Goal: Check status: Check status

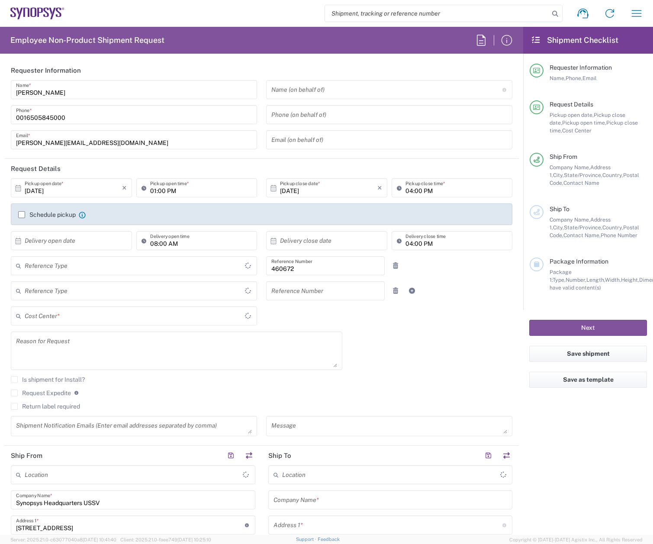
type input "Department"
type input "[GEOGRAPHIC_DATA]"
type input "Delivered at Place"
type input "US01, FIN, Distri 460672"
type input "[US_STATE]"
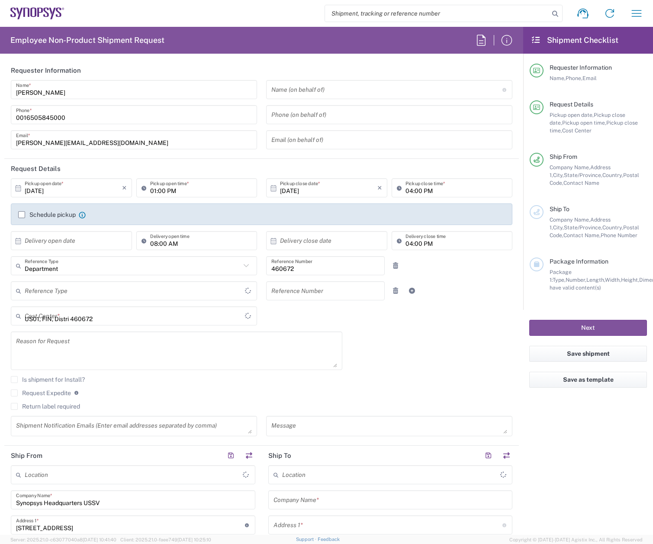
type input "[GEOGRAPHIC_DATA]"
type input "Headquarters USSV"
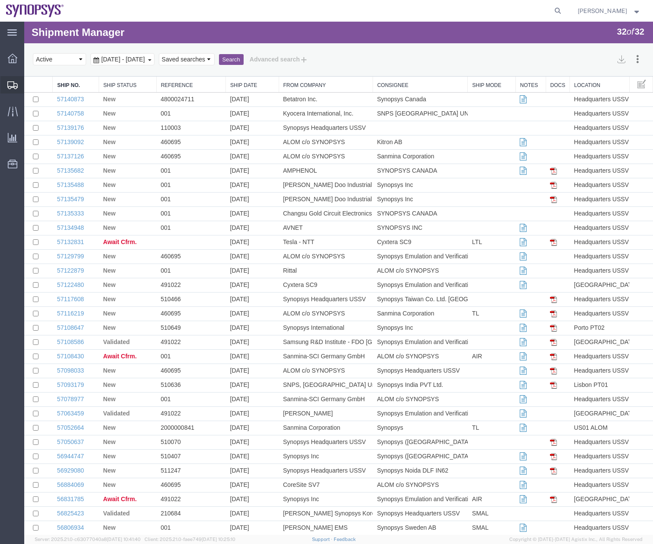
click at [9, 84] on icon at bounding box center [12, 85] width 10 height 8
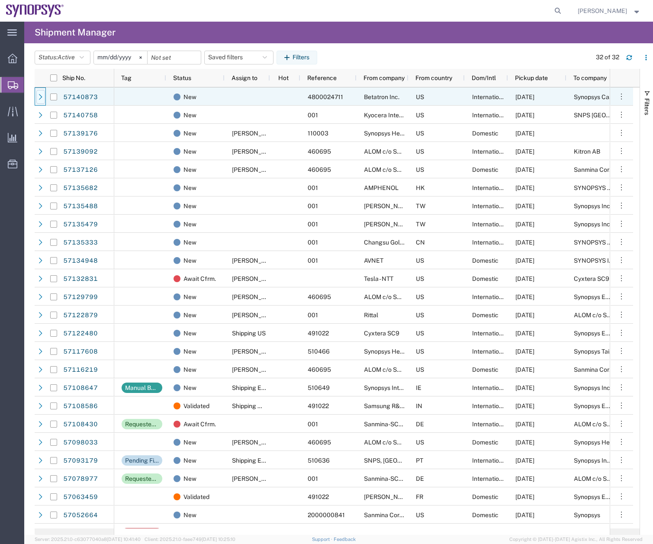
click at [40, 96] on icon at bounding box center [41, 97] width 6 height 6
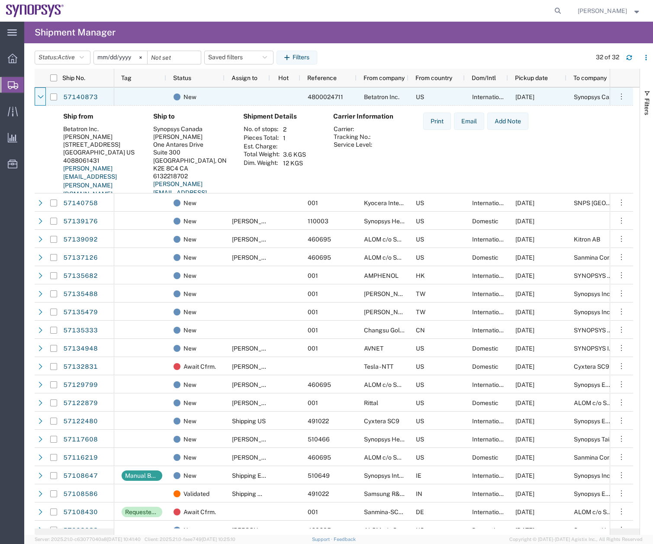
click at [40, 96] on icon at bounding box center [41, 97] width 6 height 6
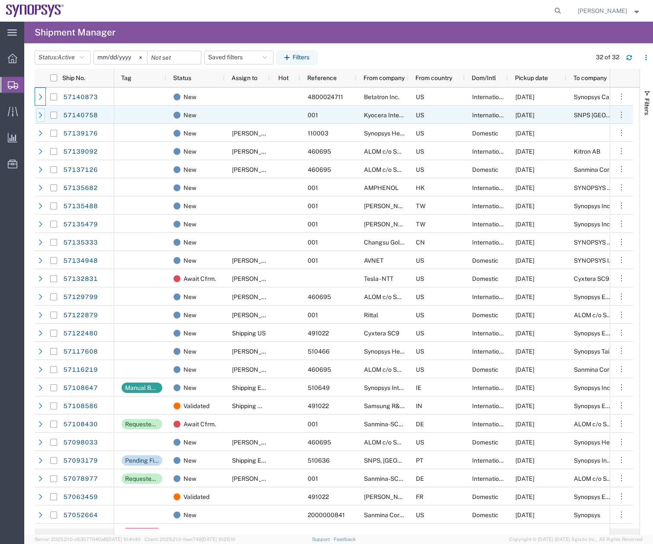
click at [41, 116] on icon at bounding box center [40, 115] width 3 height 6
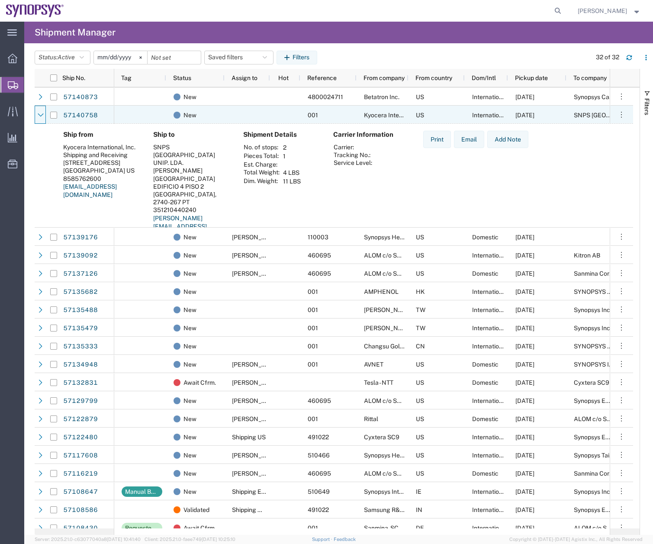
click at [41, 116] on icon at bounding box center [41, 114] width 6 height 3
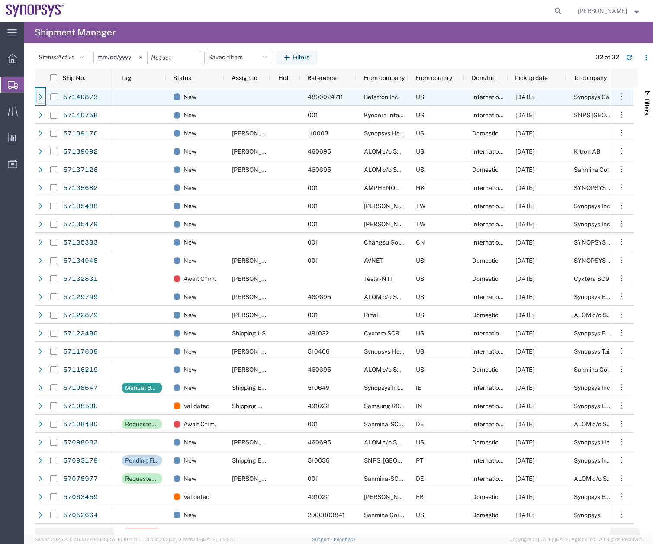
click at [41, 94] on icon at bounding box center [41, 97] width 6 height 6
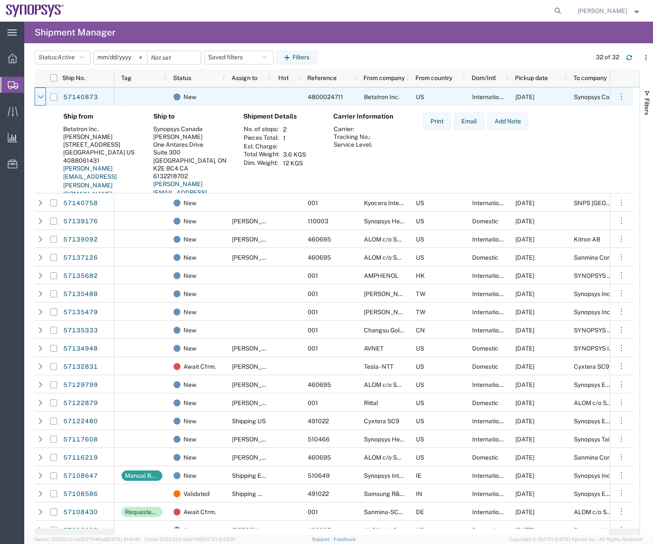
click at [41, 94] on icon at bounding box center [41, 97] width 6 height 6
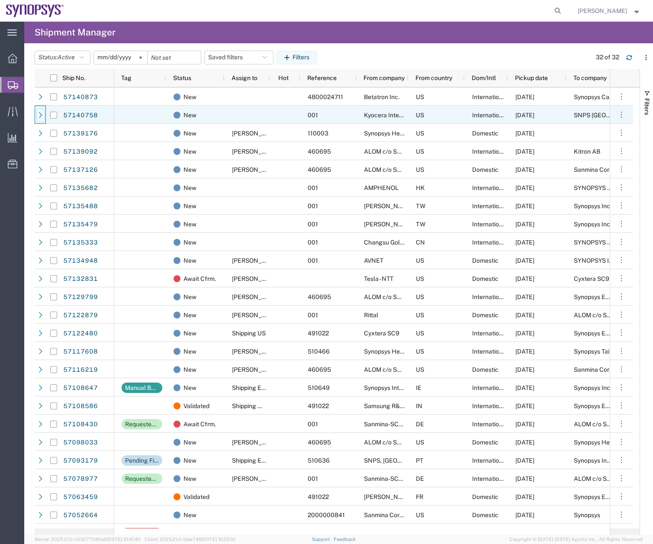
click at [41, 114] on icon at bounding box center [40, 115] width 3 height 6
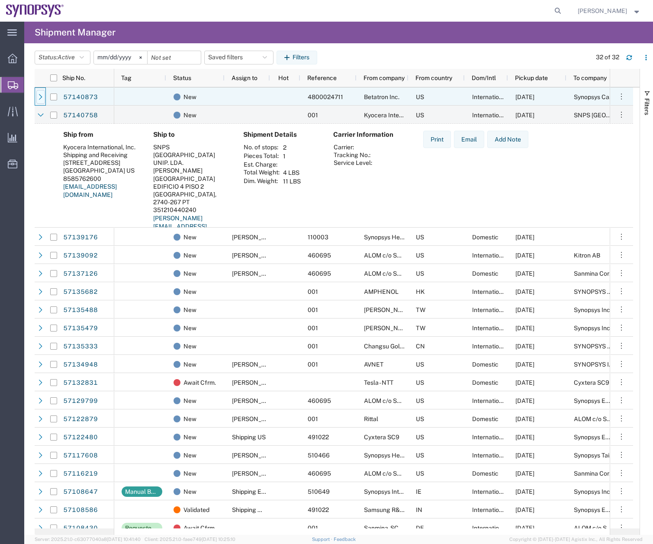
click at [41, 96] on icon at bounding box center [40, 97] width 3 height 6
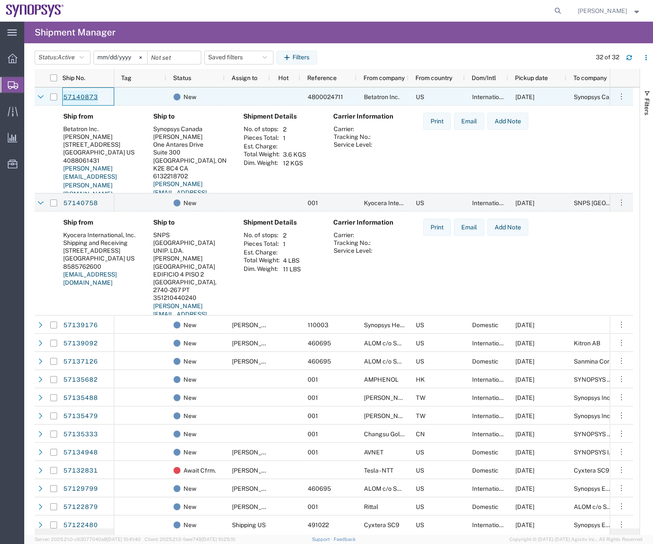
click at [77, 99] on link "57140873" at bounding box center [81, 97] width 36 height 14
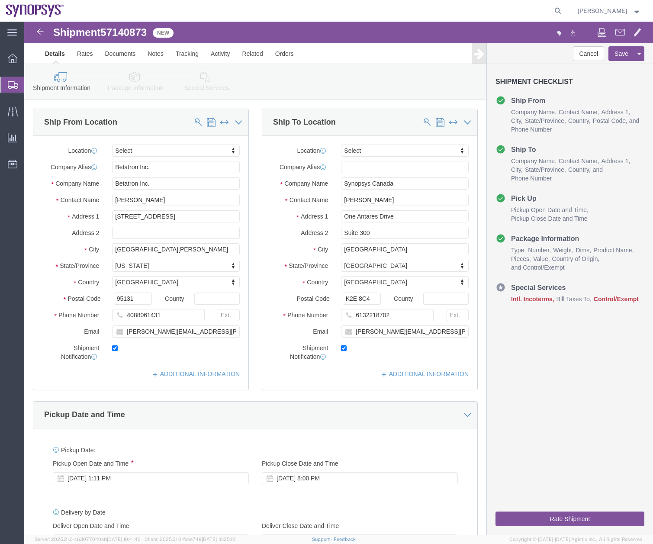
select select
click icon
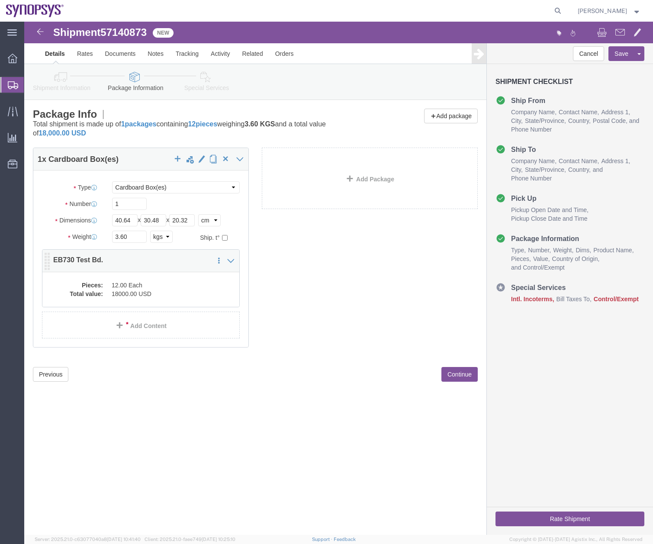
click dd "12.00 Each"
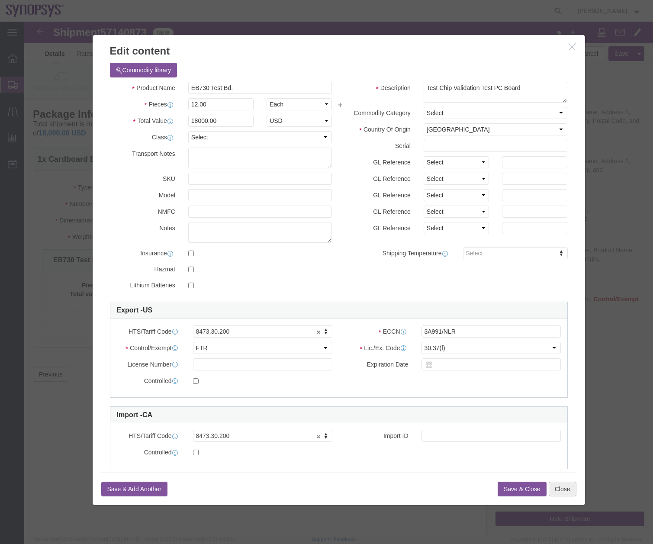
click button "Close"
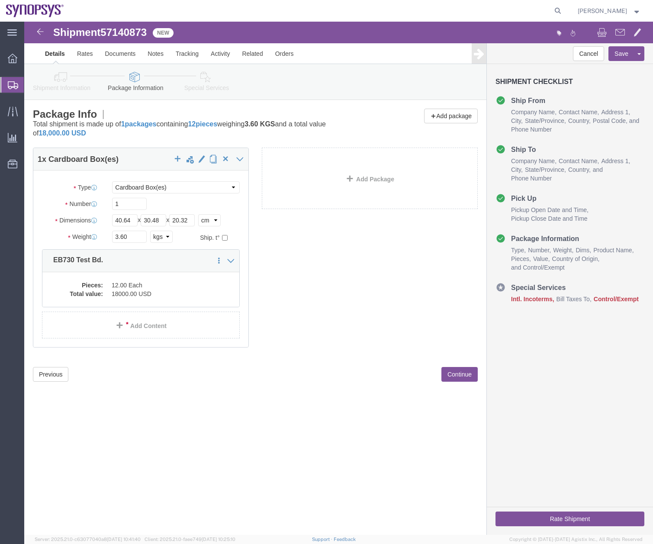
click icon
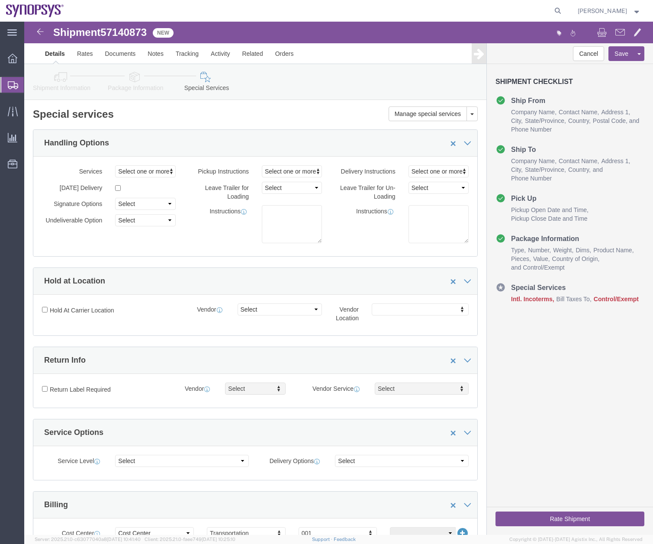
click icon
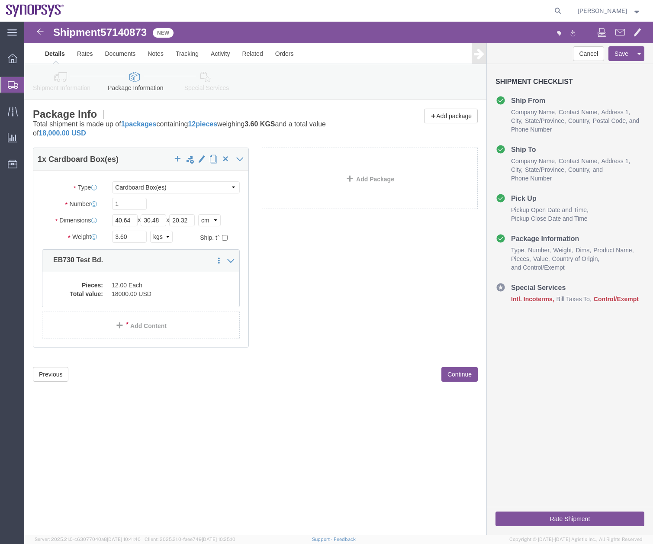
click icon
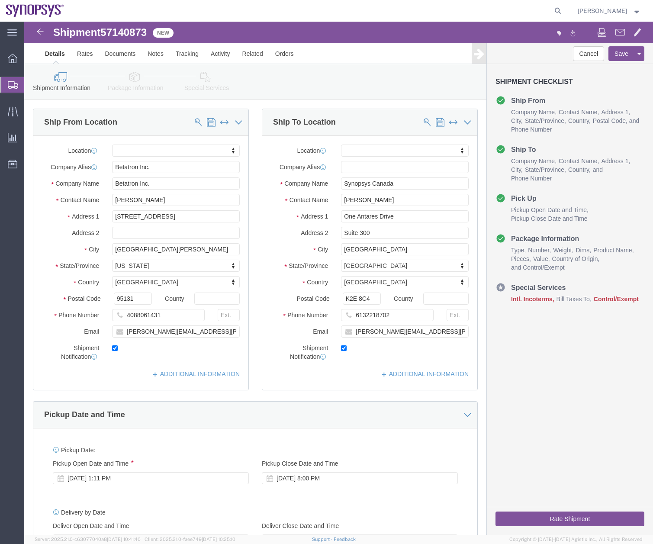
click icon
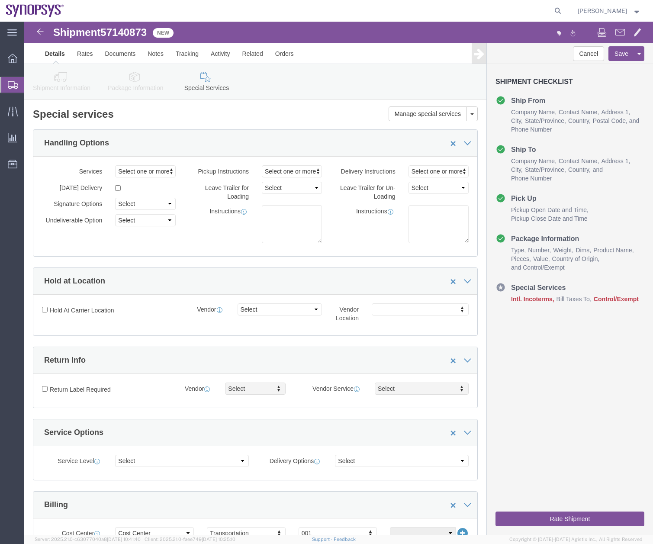
click icon
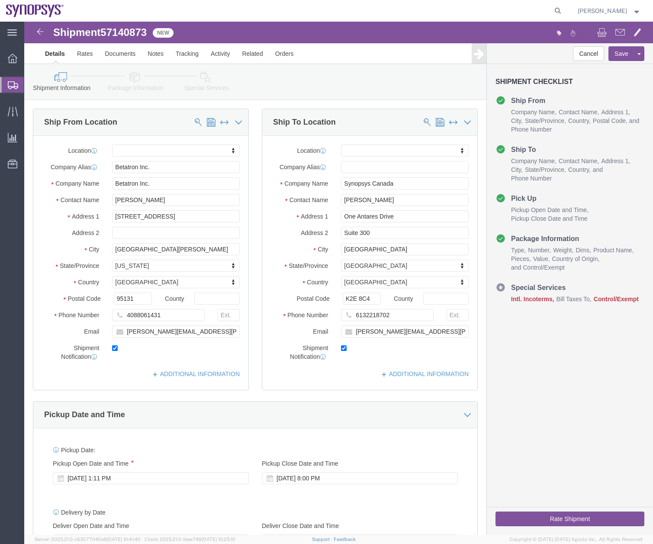
click at [10, 84] on icon at bounding box center [13, 85] width 10 height 8
